Goal: Check status: Check status

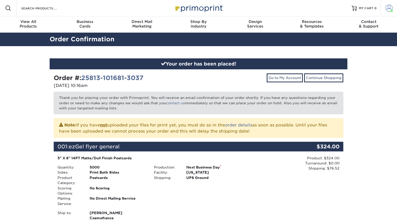
click at [387, 8] on span at bounding box center [389, 8] width 7 height 7
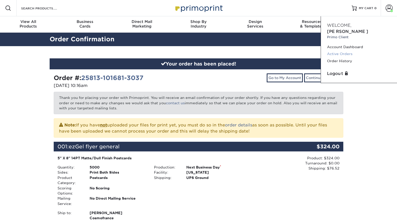
click at [342, 50] on link "Active Orders" at bounding box center [359, 53] width 64 height 7
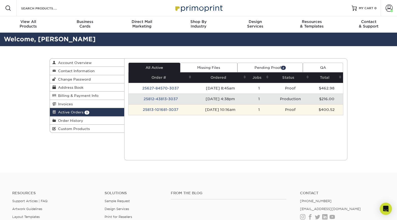
click at [176, 108] on td "25813-101681-3037" at bounding box center [161, 109] width 65 height 11
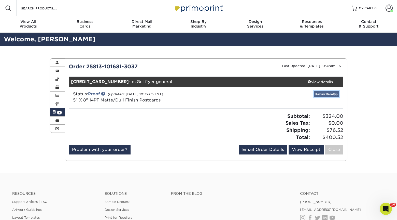
click at [323, 94] on link "Review Proof(s)" at bounding box center [326, 94] width 25 height 6
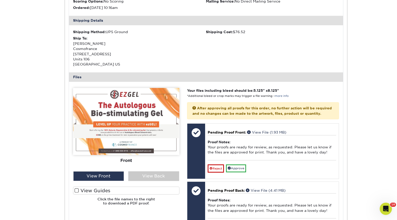
scroll to position [191, 0]
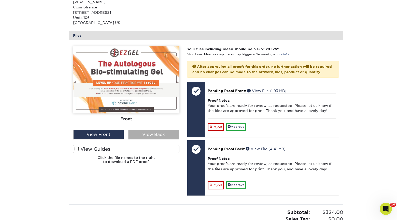
click at [166, 134] on div "View Back" at bounding box center [153, 135] width 51 height 10
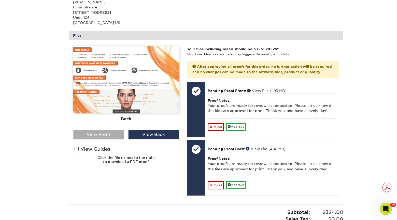
click at [100, 133] on div "View Front" at bounding box center [98, 135] width 51 height 10
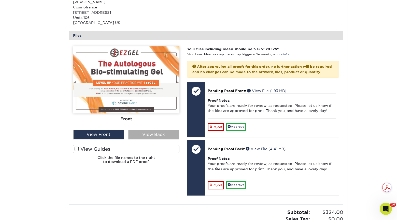
click at [163, 135] on div "View Back" at bounding box center [153, 135] width 51 height 10
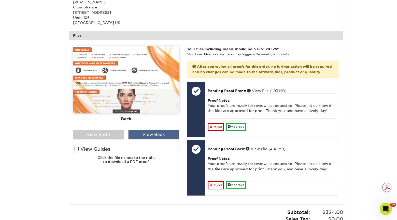
click at [140, 131] on div "View Back" at bounding box center [153, 135] width 51 height 10
click at [113, 135] on div "View Front" at bounding box center [98, 135] width 51 height 10
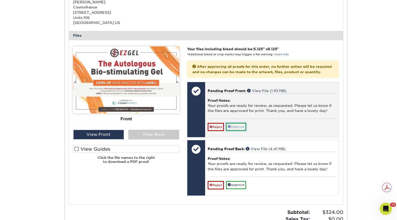
click at [242, 129] on link "Approve" at bounding box center [236, 127] width 20 height 8
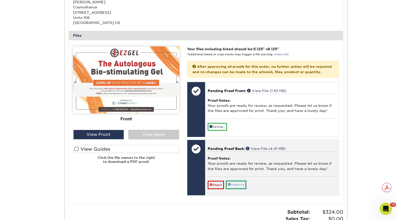
click at [240, 189] on link "Approve" at bounding box center [236, 185] width 20 height 8
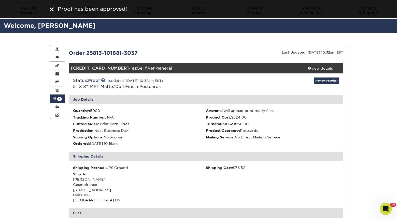
scroll to position [0, 0]
